Goal: Transaction & Acquisition: Purchase product/service

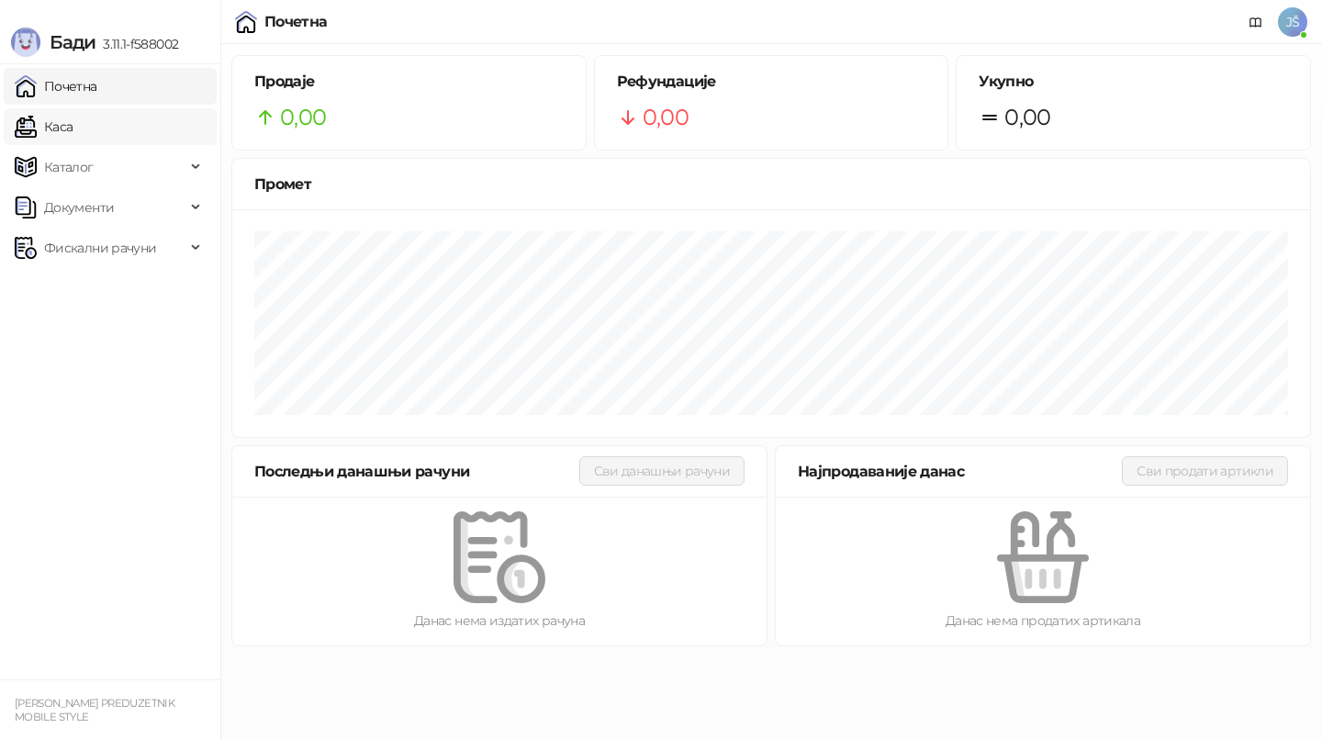
click at [73, 120] on link "Каса" at bounding box center [44, 126] width 58 height 37
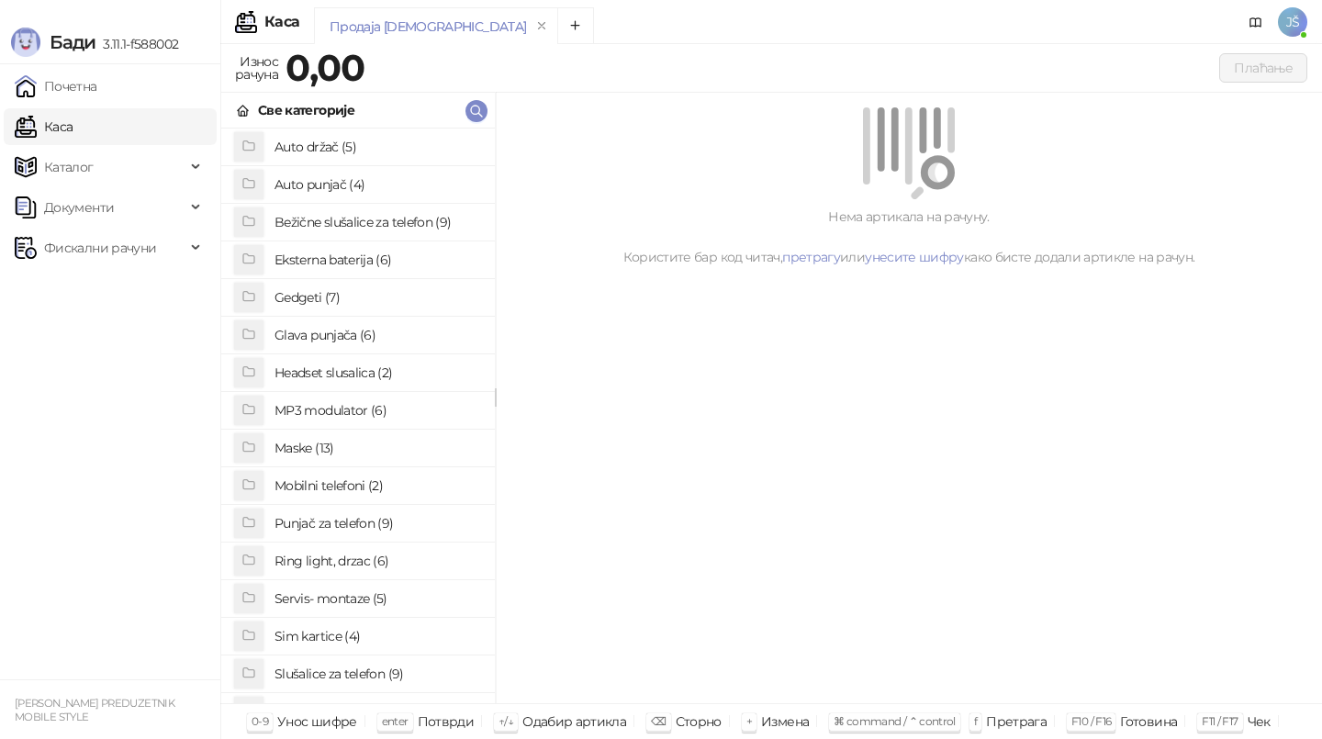
click at [359, 525] on h4 "Punjač za telefon (9)" at bounding box center [378, 523] width 206 height 29
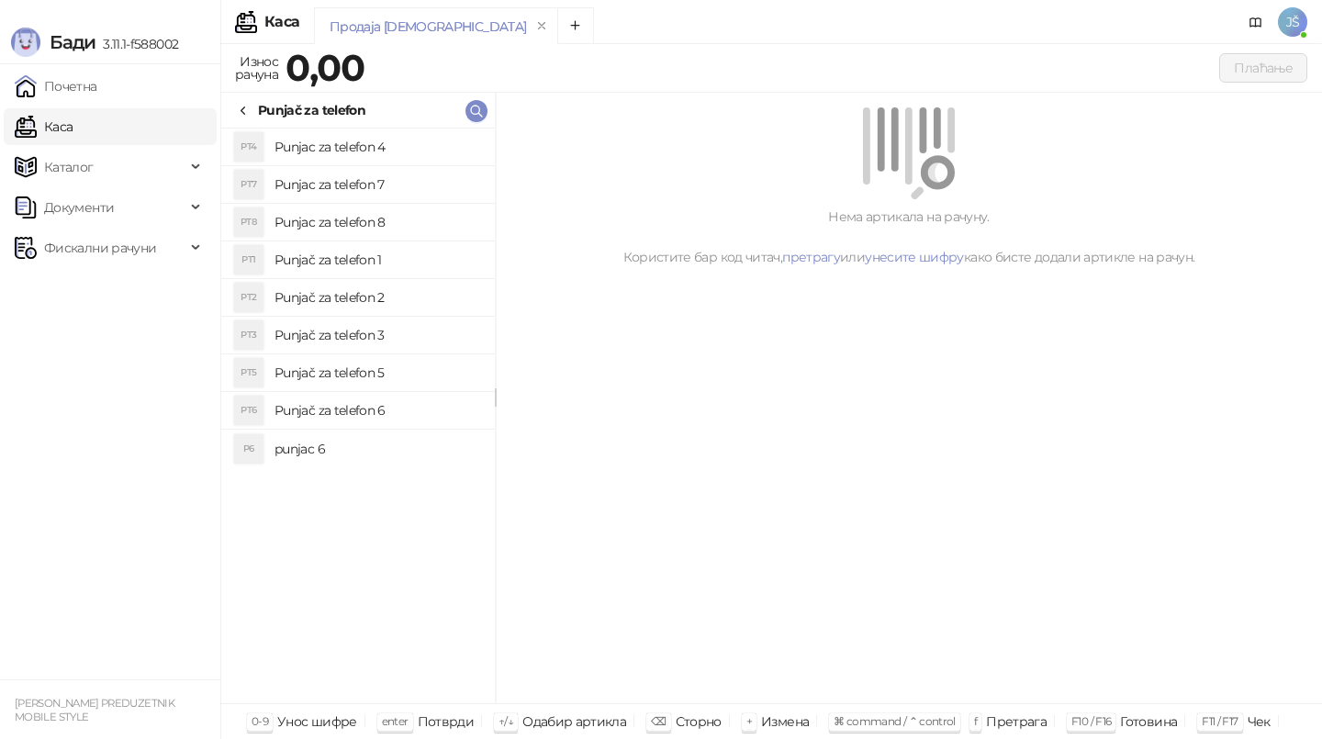
click at [380, 383] on h4 "Punjač za telefon 5" at bounding box center [378, 372] width 206 height 29
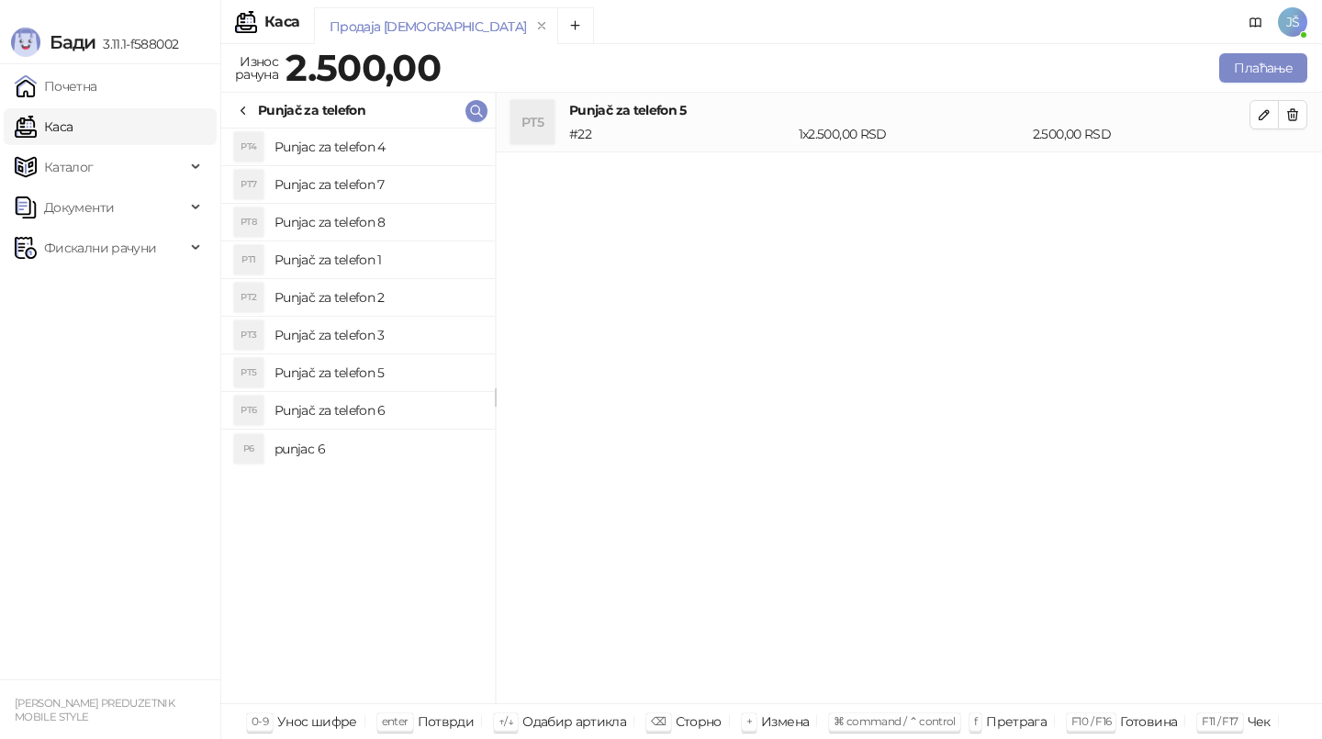
click at [411, 142] on h4 "Punjac za telefon 4" at bounding box center [378, 146] width 206 height 29
click at [1295, 118] on icon "button" at bounding box center [1293, 114] width 15 height 15
click at [1283, 80] on button "Плаћање" at bounding box center [1263, 67] width 88 height 29
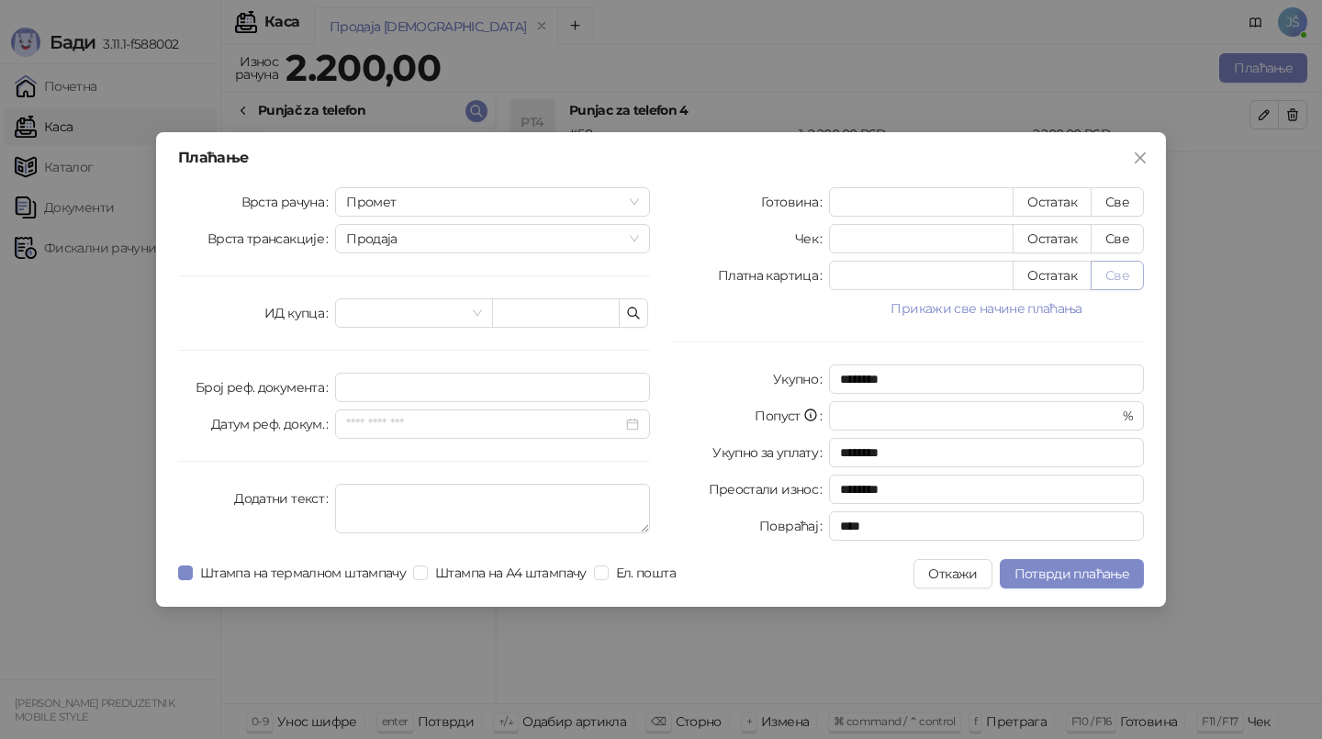
click at [1113, 275] on button "Све" at bounding box center [1117, 275] width 53 height 29
type input "****"
click at [1087, 572] on span "Потврди плаћање" at bounding box center [1072, 574] width 115 height 17
